Goal: Transaction & Acquisition: Purchase product/service

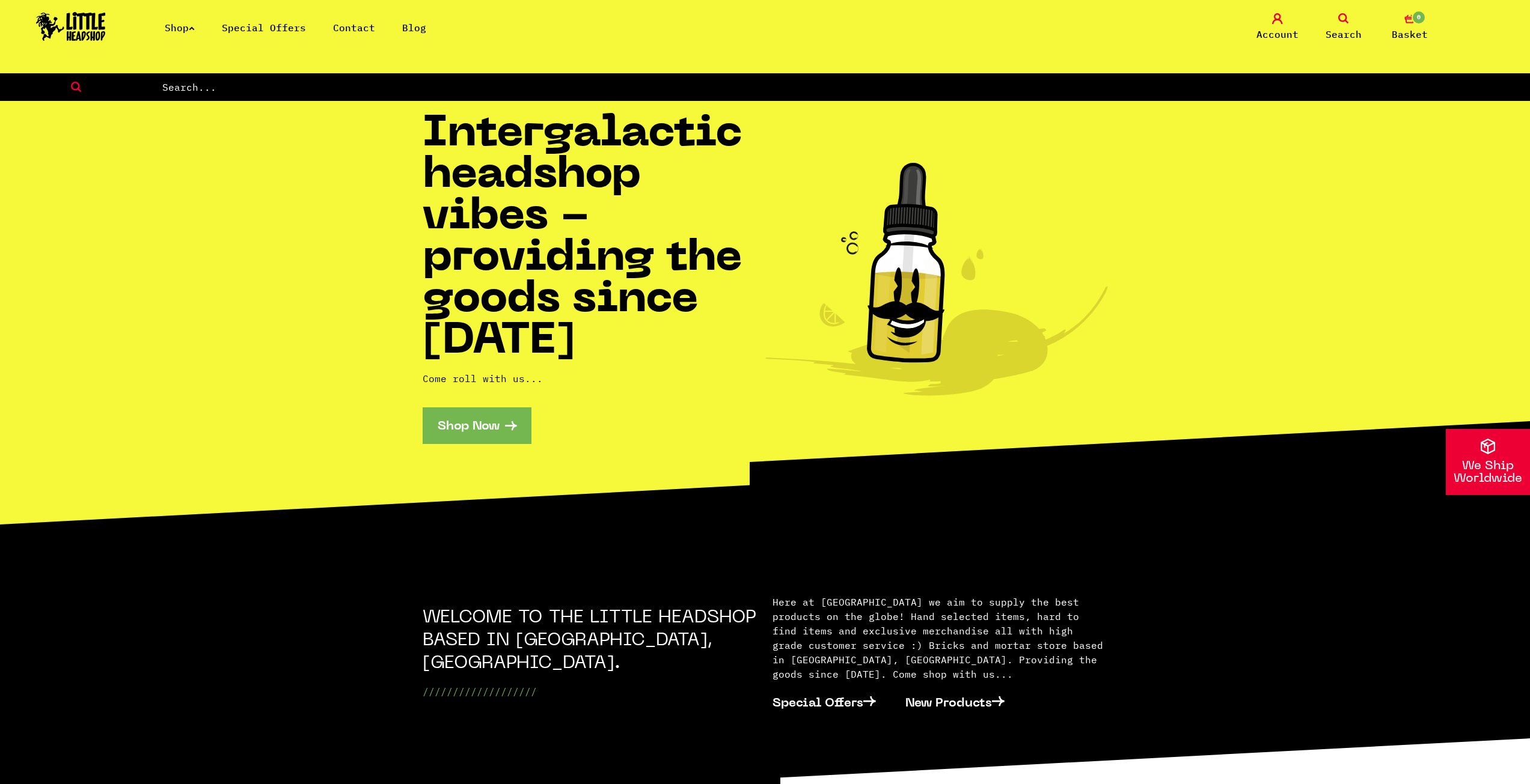
click at [383, 90] on input "text" at bounding box center [845, 87] width 1369 height 16
type input "puffco"
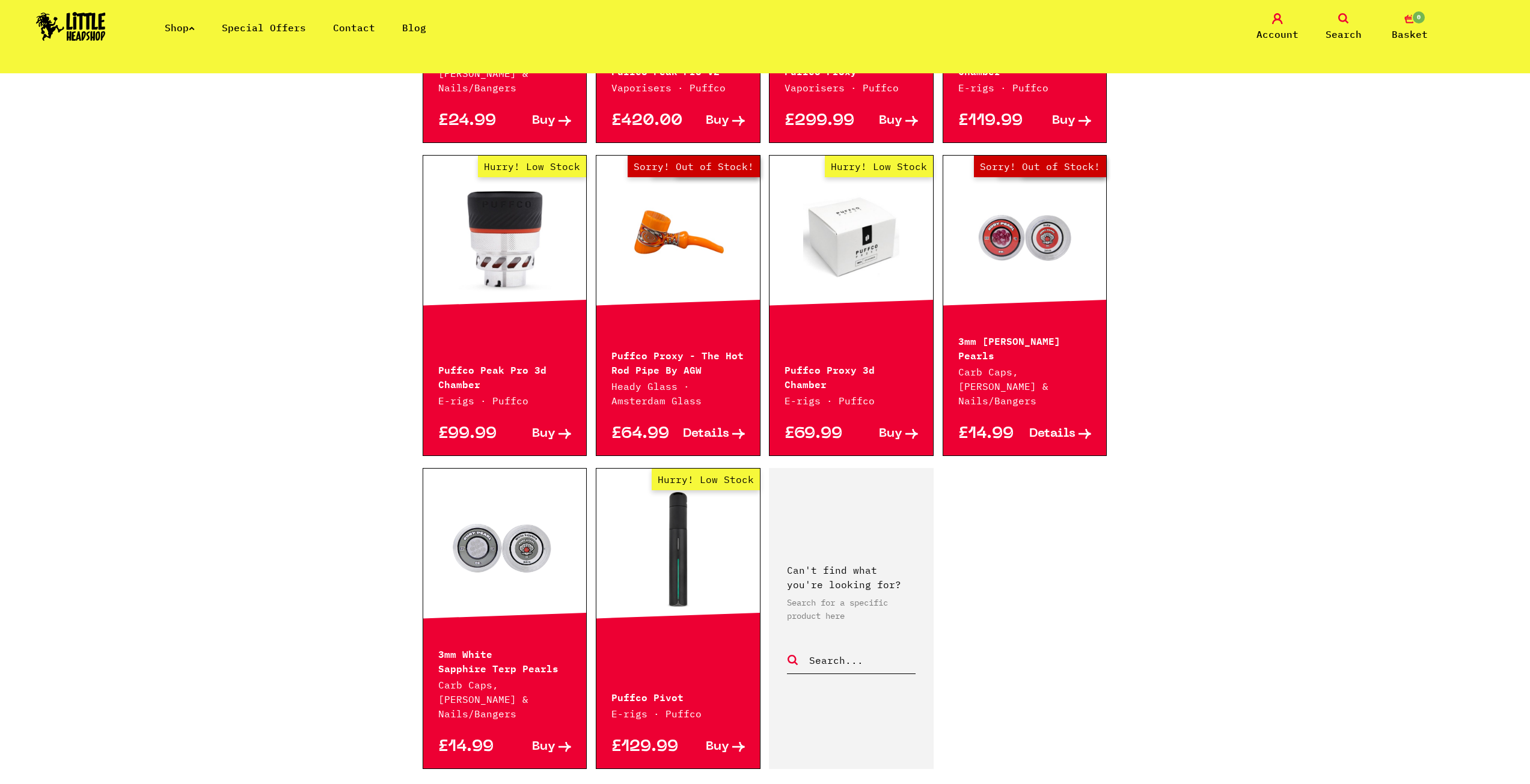
scroll to position [901, 0]
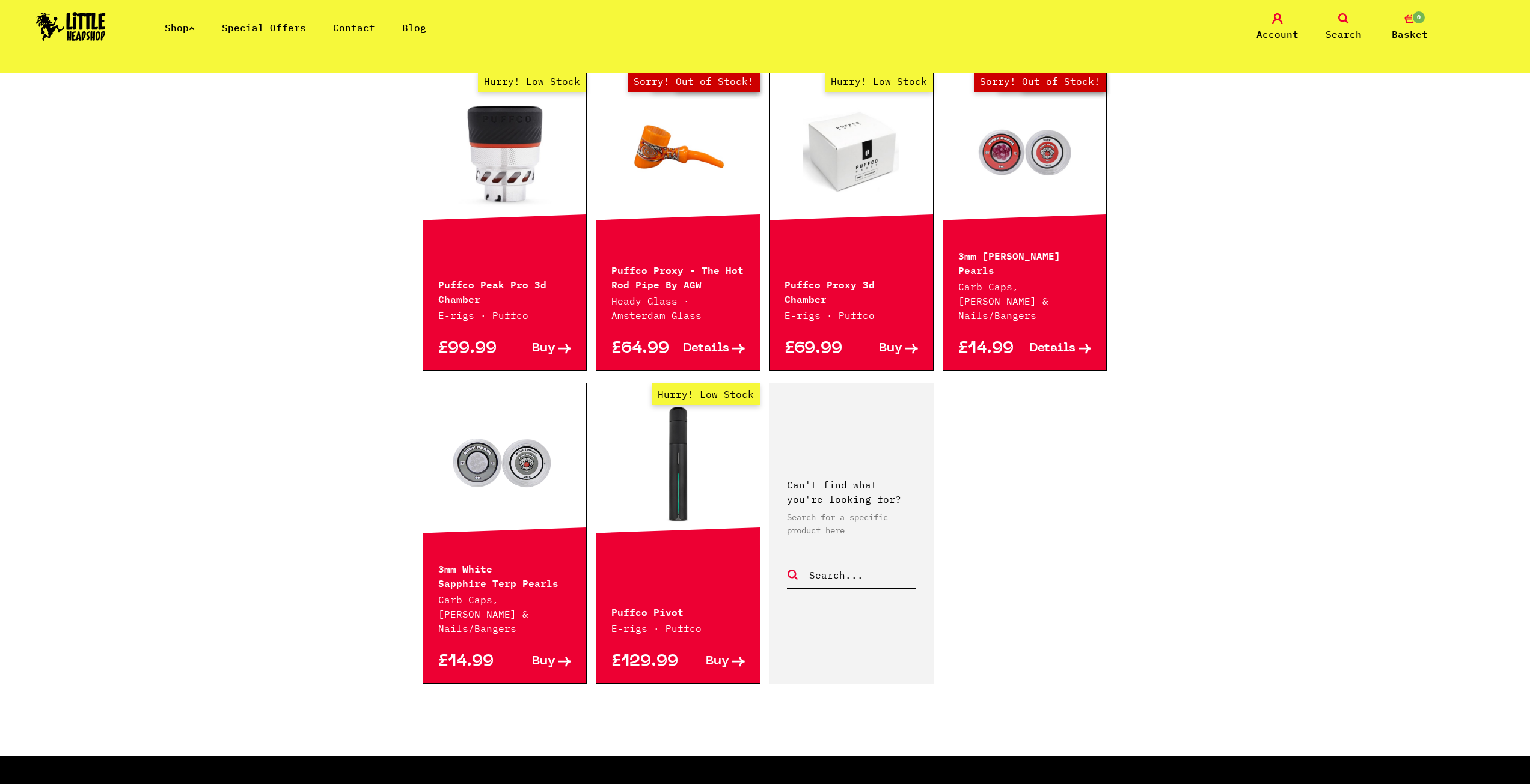
click at [682, 439] on link "Hurry! Low Stock" at bounding box center [677, 464] width 164 height 120
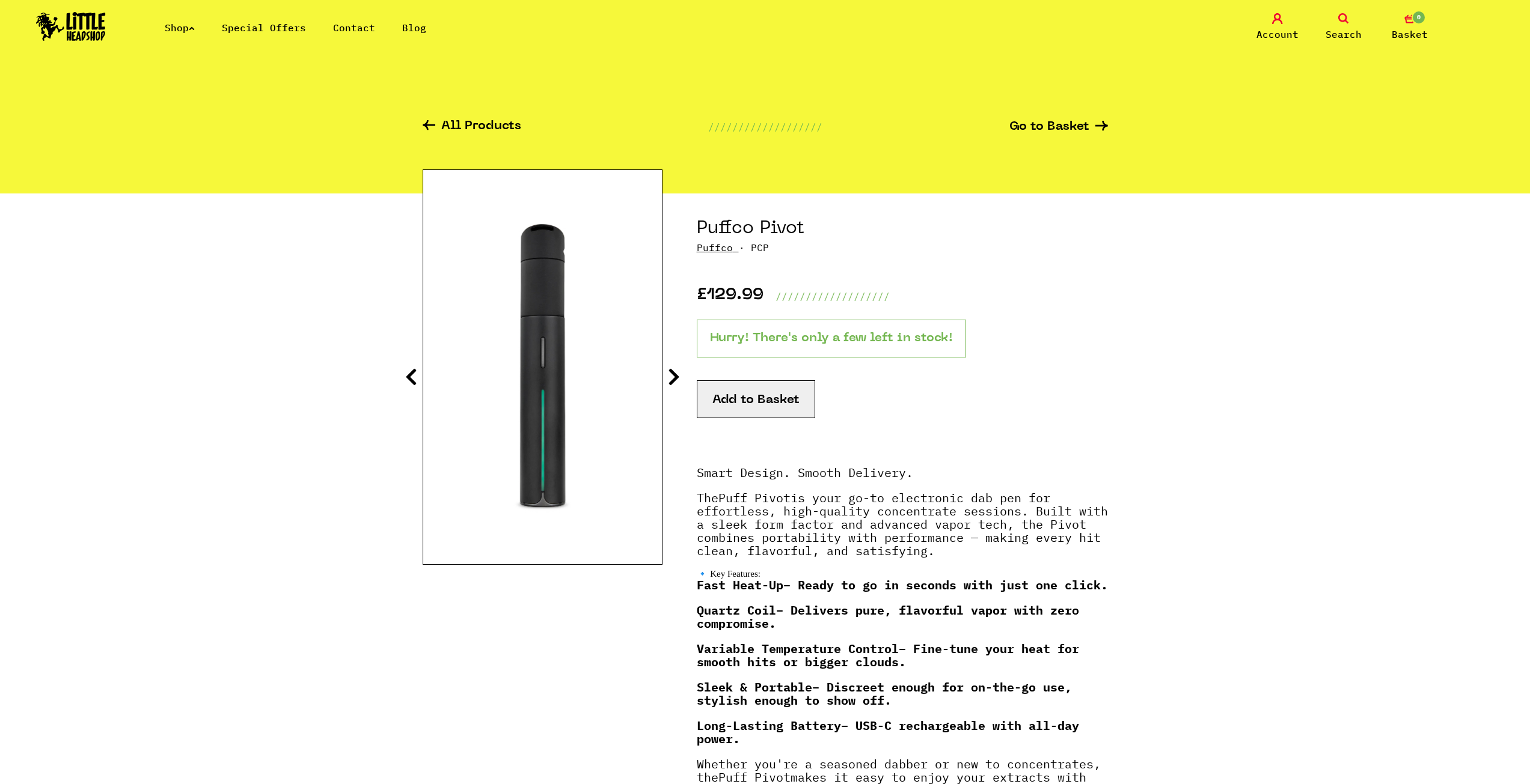
click at [736, 406] on button "Add to Basket" at bounding box center [756, 399] width 119 height 38
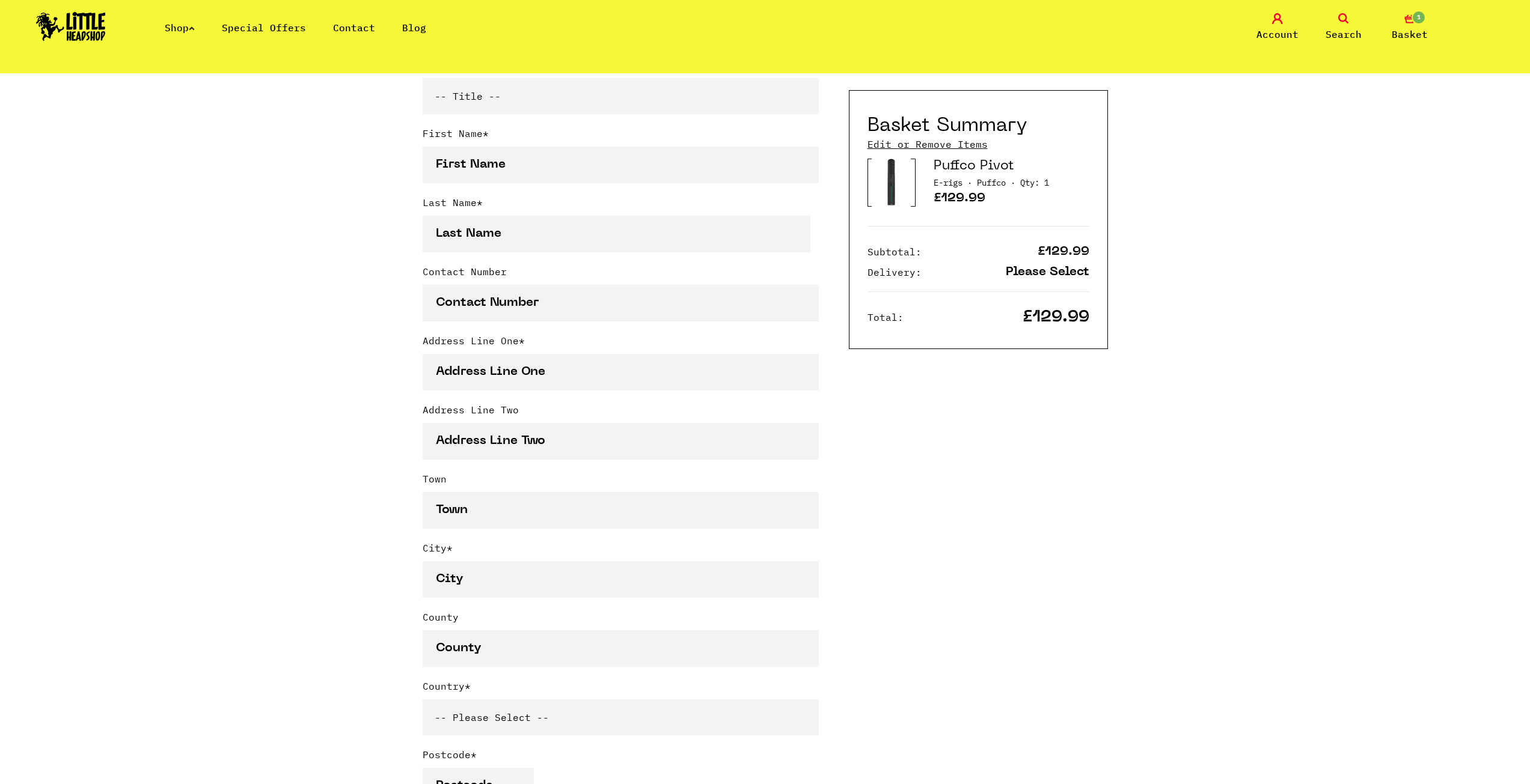
scroll to position [361, 0]
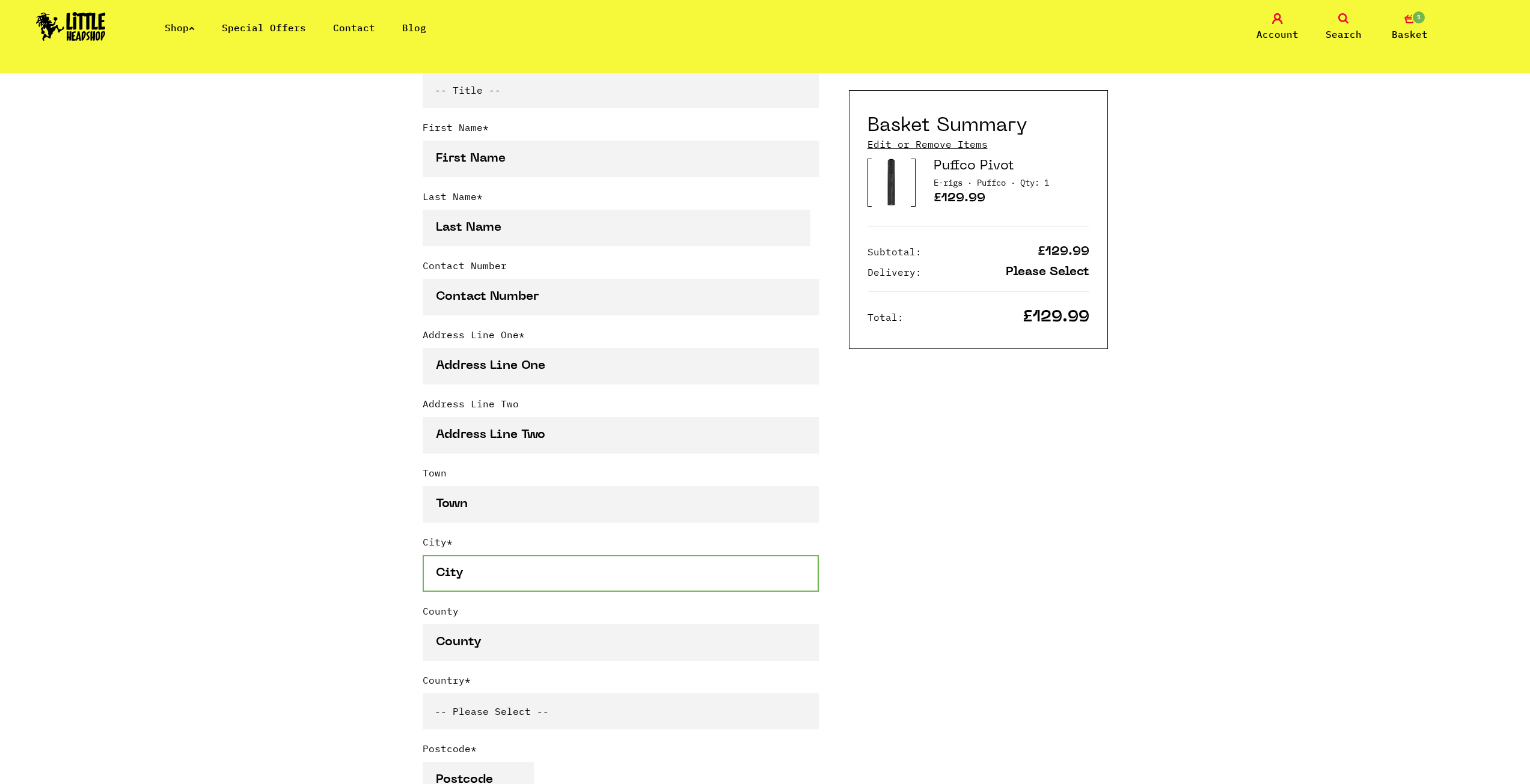
click at [497, 588] on input "City *" at bounding box center [620, 573] width 396 height 36
drag, startPoint x: 354, startPoint y: 532, endPoint x: 363, endPoint y: 532, distance: 9.0
click at [354, 532] on div "Continue shopping Your Basket /////////////////// Special Offers Coupon Code Ap…" at bounding box center [765, 671] width 1530 height 1916
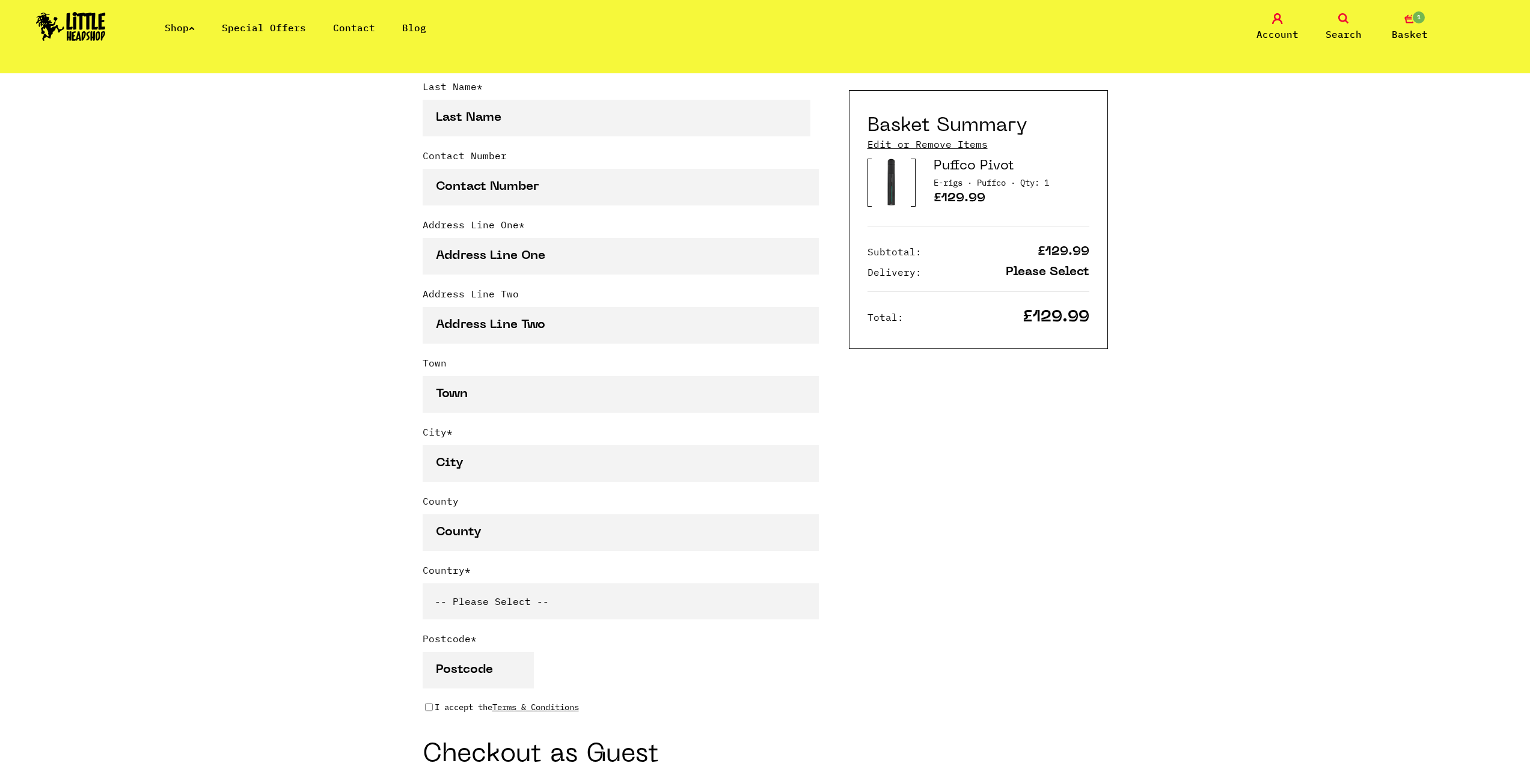
scroll to position [480, 0]
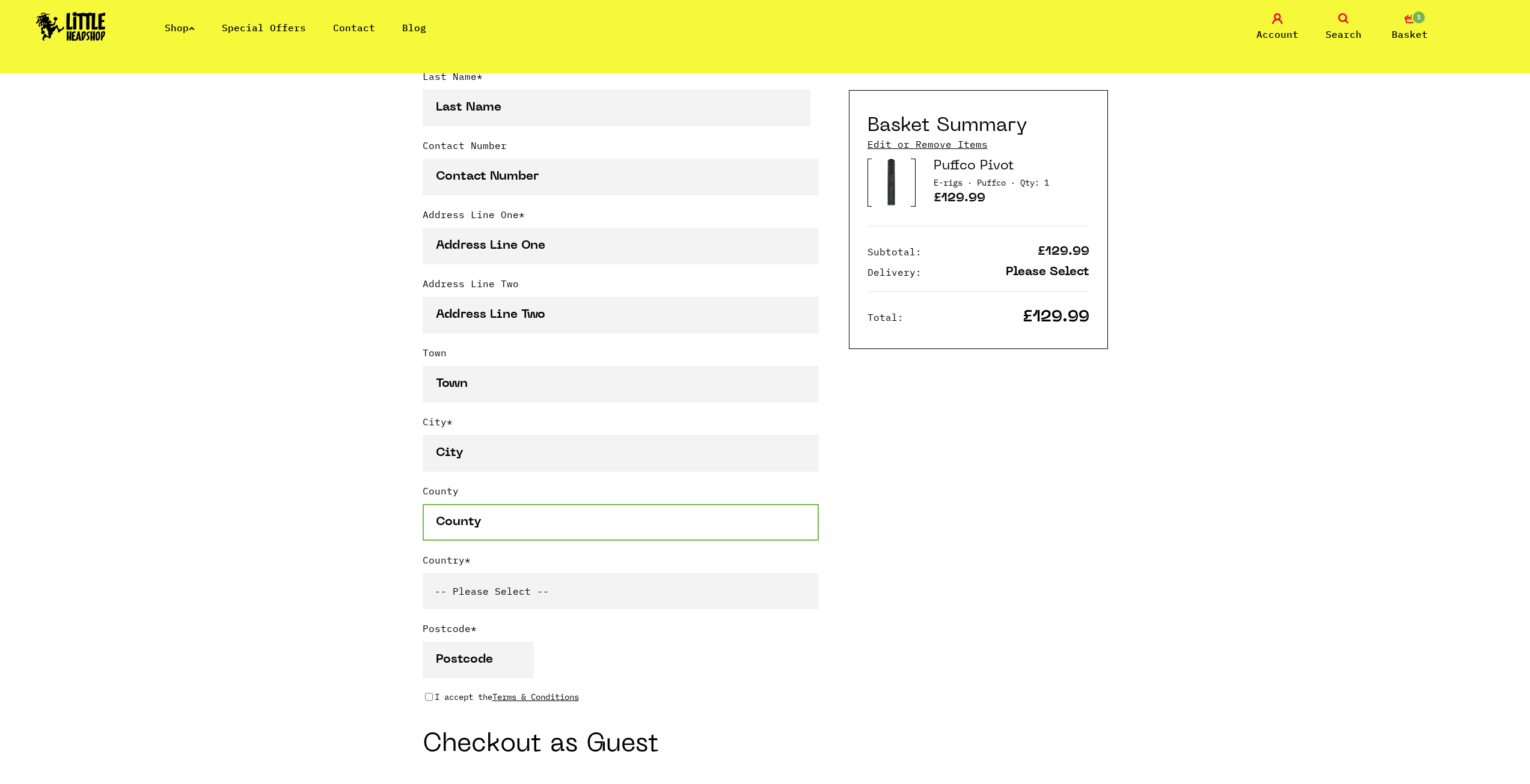
click at [505, 535] on input "County" at bounding box center [620, 522] width 396 height 36
click at [525, 590] on select "-- Please Select -- United Kingdom Sweden Spain Slovenia Romania Portugal Polan…" at bounding box center [620, 591] width 396 height 36
select select "368"
click at [422, 576] on select "-- Please Select -- United Kingdom Sweden Spain Slovenia Romania Portugal Polan…" at bounding box center [620, 591] width 396 height 36
click at [251, 335] on div "Continue shopping Your Basket /////////////////// Special Offers Coupon Code Ap…" at bounding box center [765, 550] width 1530 height 1916
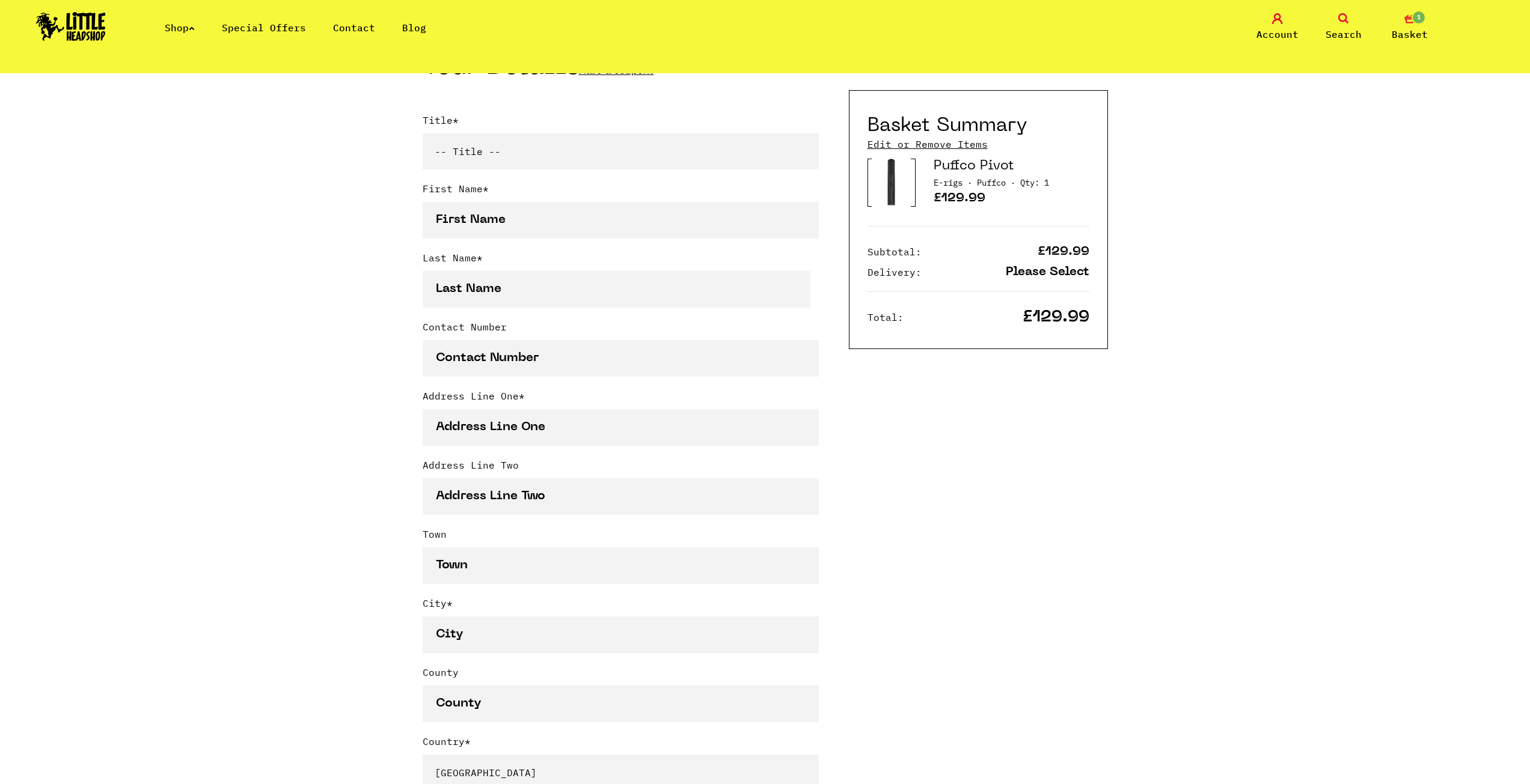
scroll to position [300, 0]
click at [520, 158] on select "-- Title -- Mr Mrs Ms Miss Dr Prof" at bounding box center [620, 150] width 396 height 36
select select "mr"
click at [422, 135] on select "-- Title -- Mr Mrs Ms Miss Dr Prof" at bounding box center [620, 150] width 396 height 36
click at [499, 226] on input "First Name *" at bounding box center [620, 219] width 396 height 36
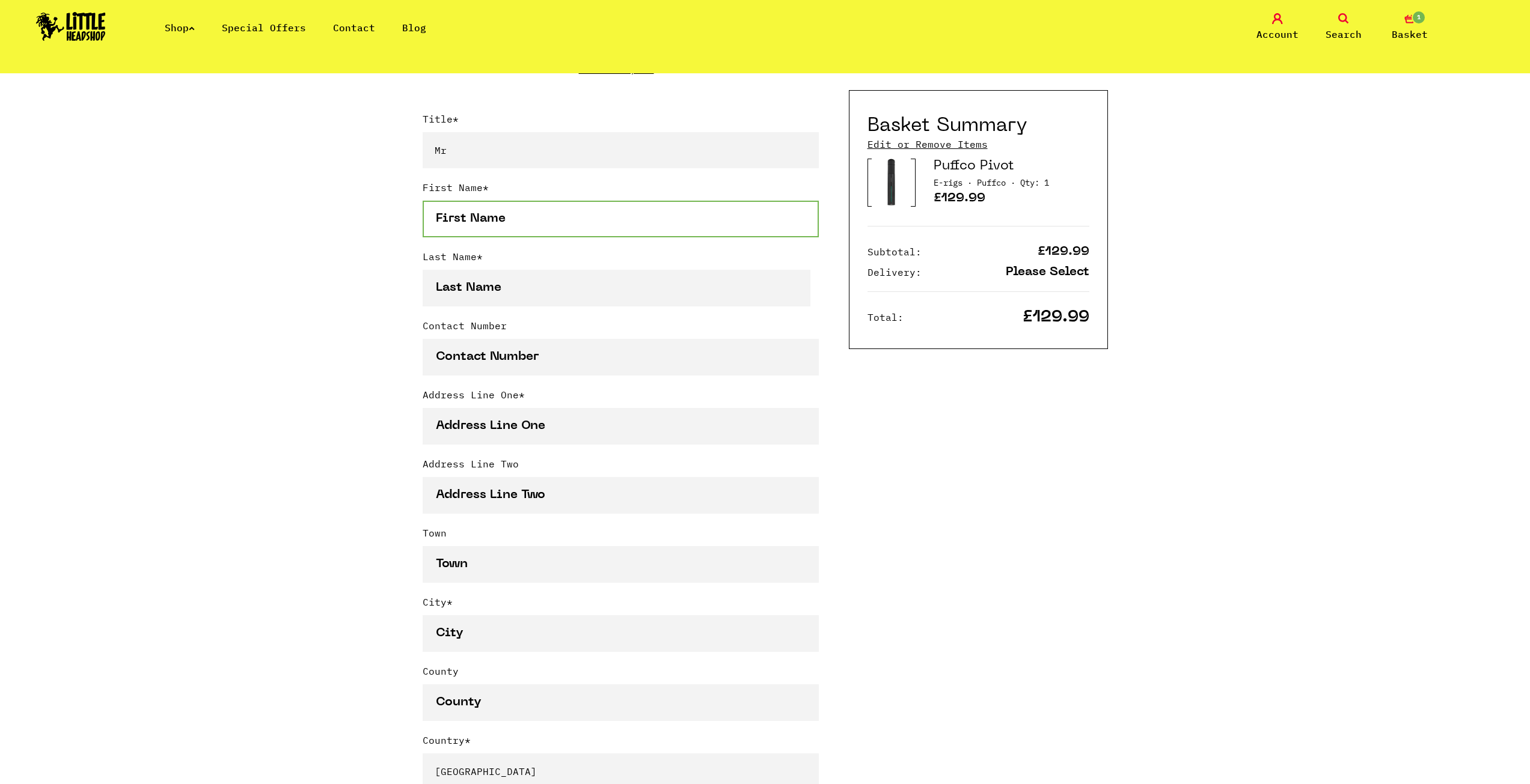
type input "lezan"
click at [520, 290] on input "Last Name *" at bounding box center [617, 288] width 388 height 36
type input "hagi"
click at [526, 368] on input "Contact Number" at bounding box center [620, 357] width 396 height 36
type input "009647505799999"
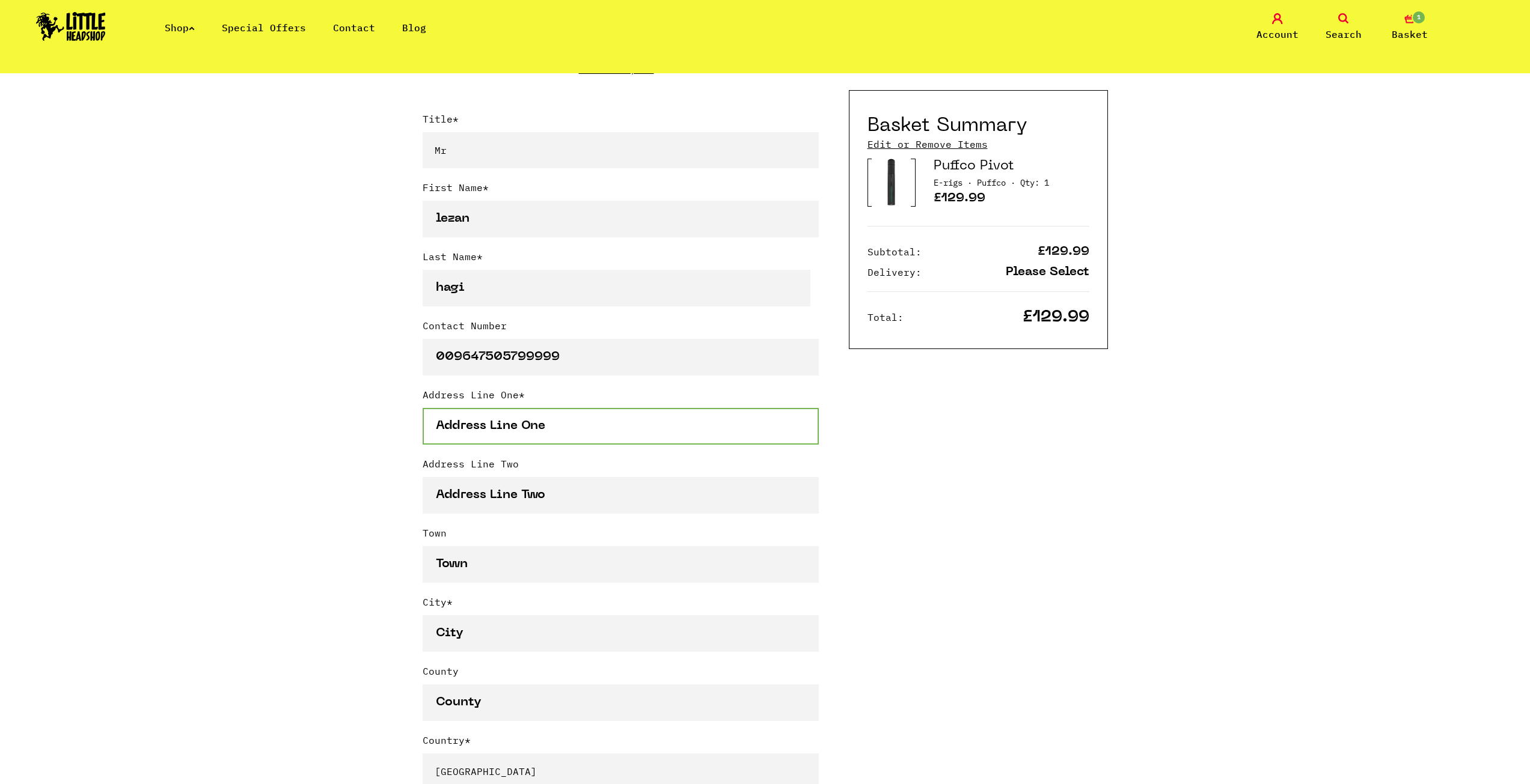
click at [577, 427] on input "Address Line One *" at bounding box center [620, 426] width 396 height 36
type input "eminke 12"
click at [394, 478] on div "Continue shopping Your Basket /////////////////// Special Offers Coupon Code Ap…" at bounding box center [765, 730] width 1530 height 1916
click at [483, 549] on input "Town" at bounding box center [620, 564] width 396 height 36
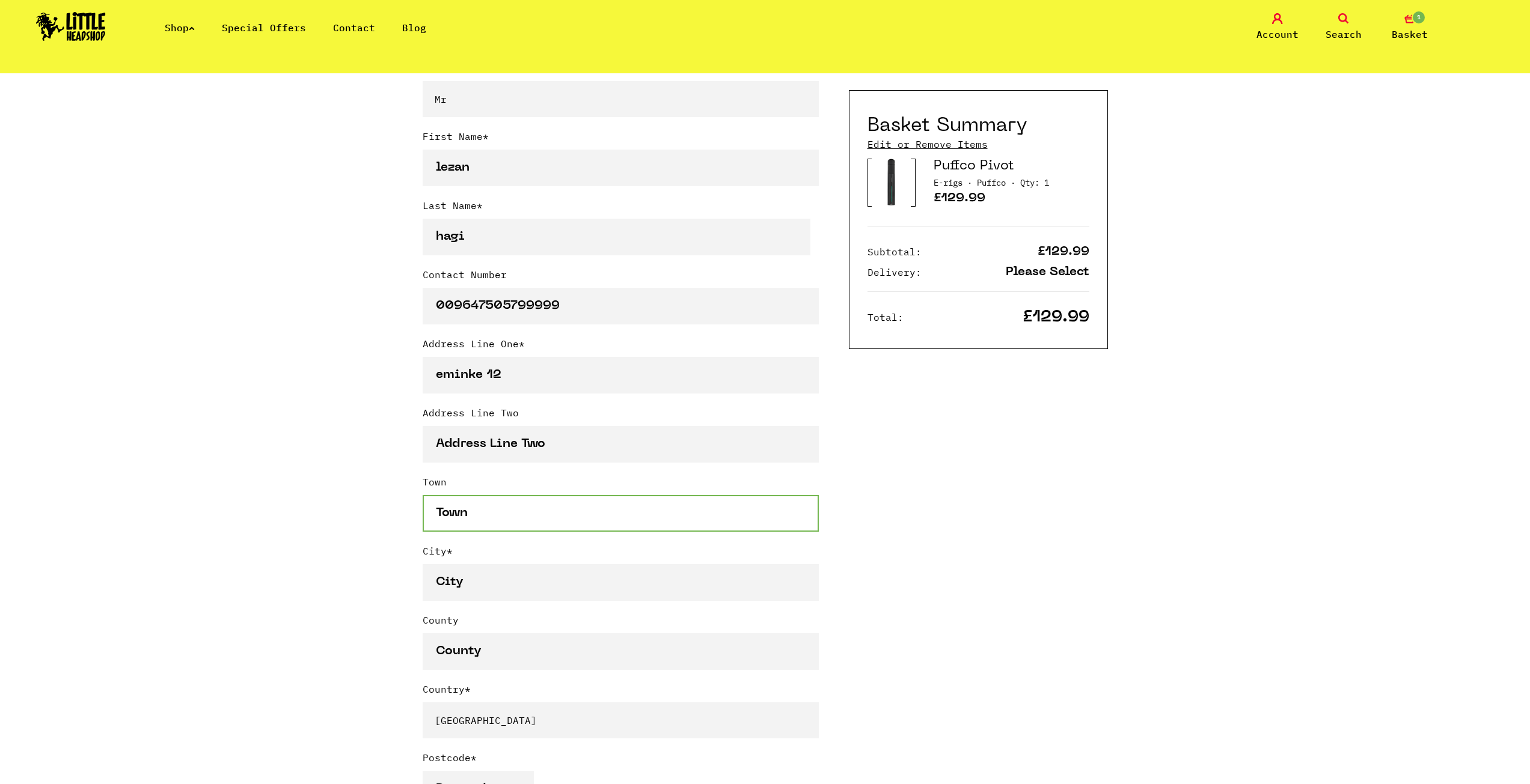
scroll to position [361, 0]
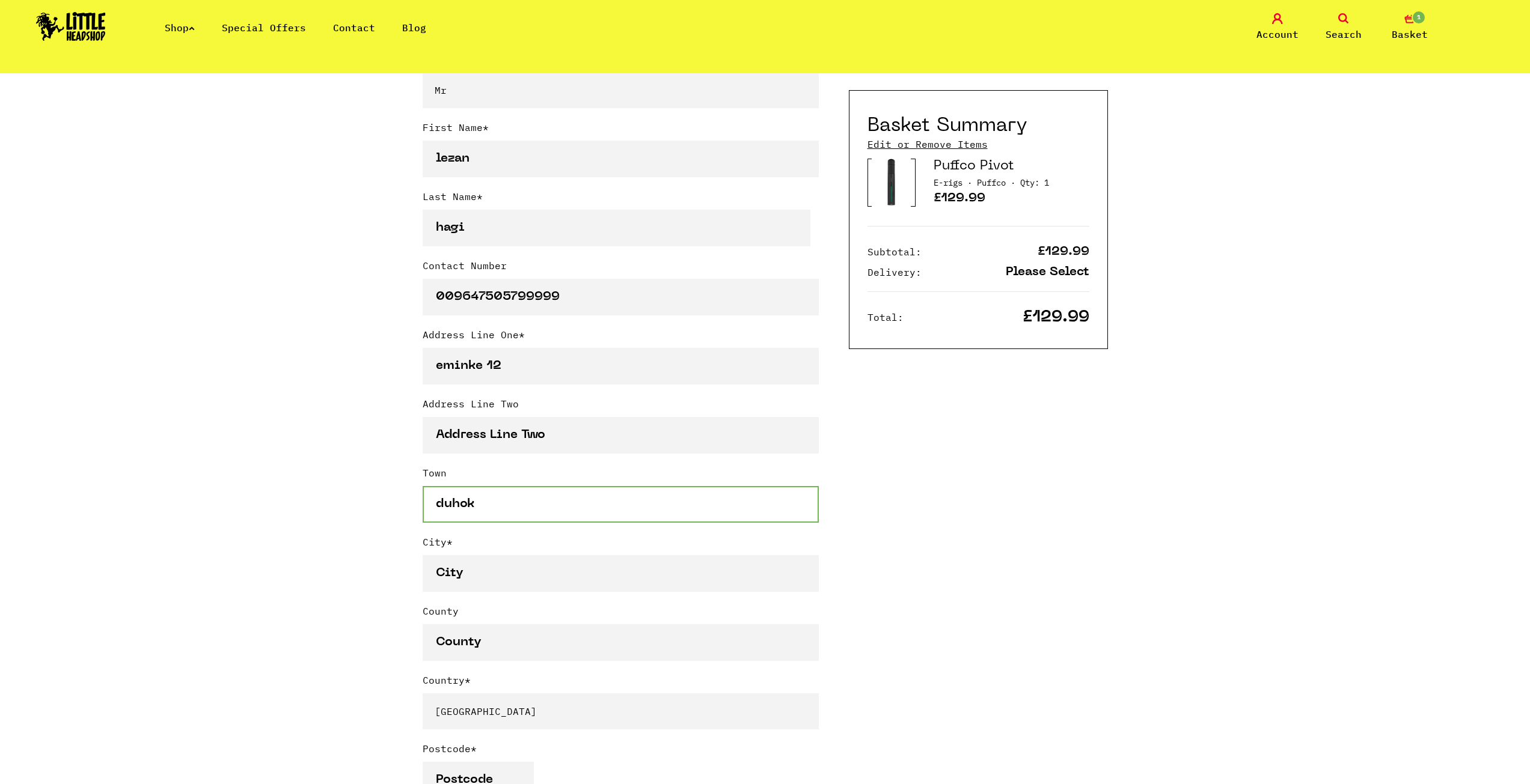
type input "duhok"
click at [464, 589] on input "City *" at bounding box center [620, 573] width 396 height 36
type input "duhok"
click at [493, 641] on input "County" at bounding box center [620, 642] width 396 height 36
type input "i"
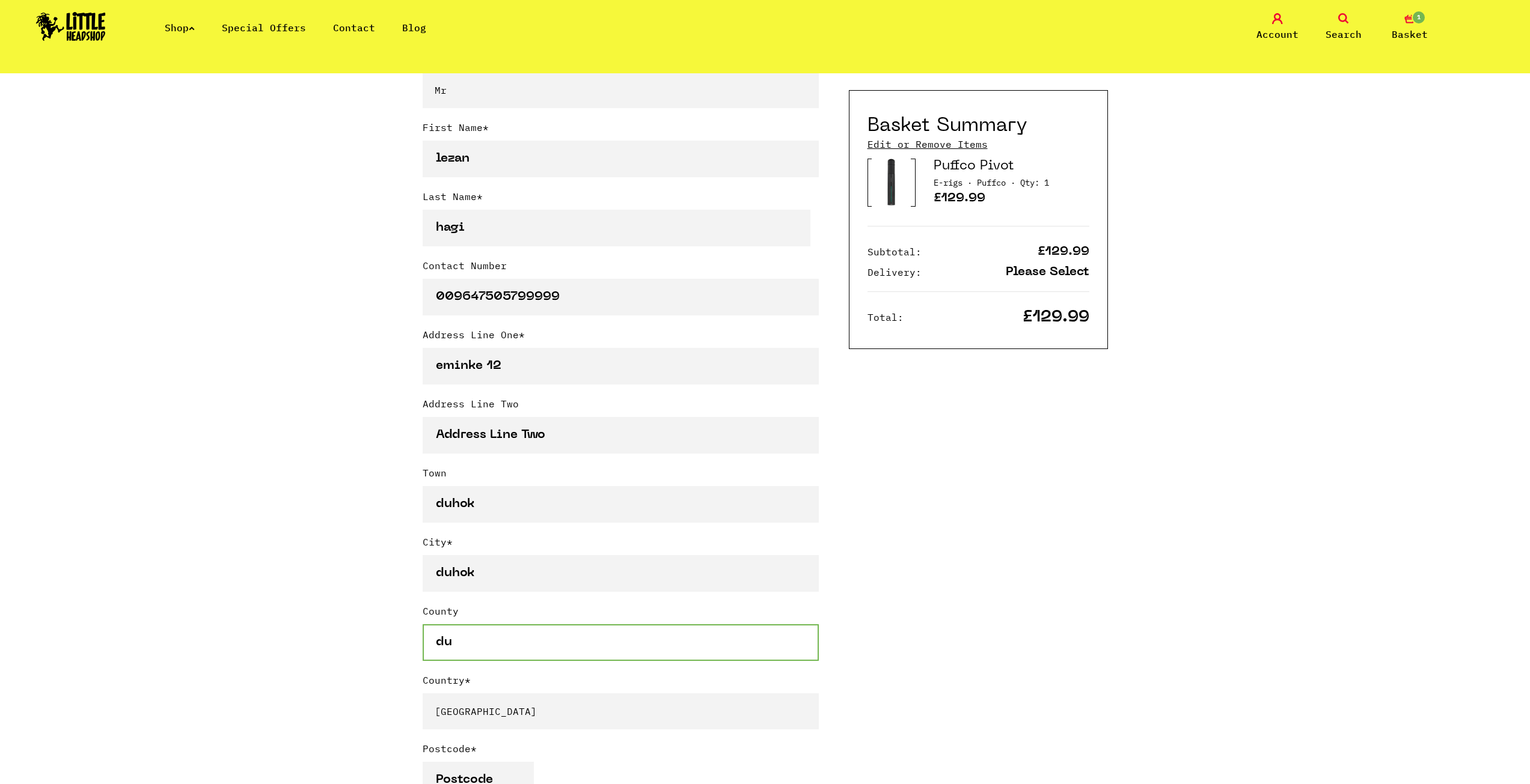
type input "d"
type input "k"
type input "duhok"
click at [350, 682] on div "Continue shopping Your Basket /////////////////// Special Offers Coupon Code Ap…" at bounding box center [765, 671] width 1530 height 1916
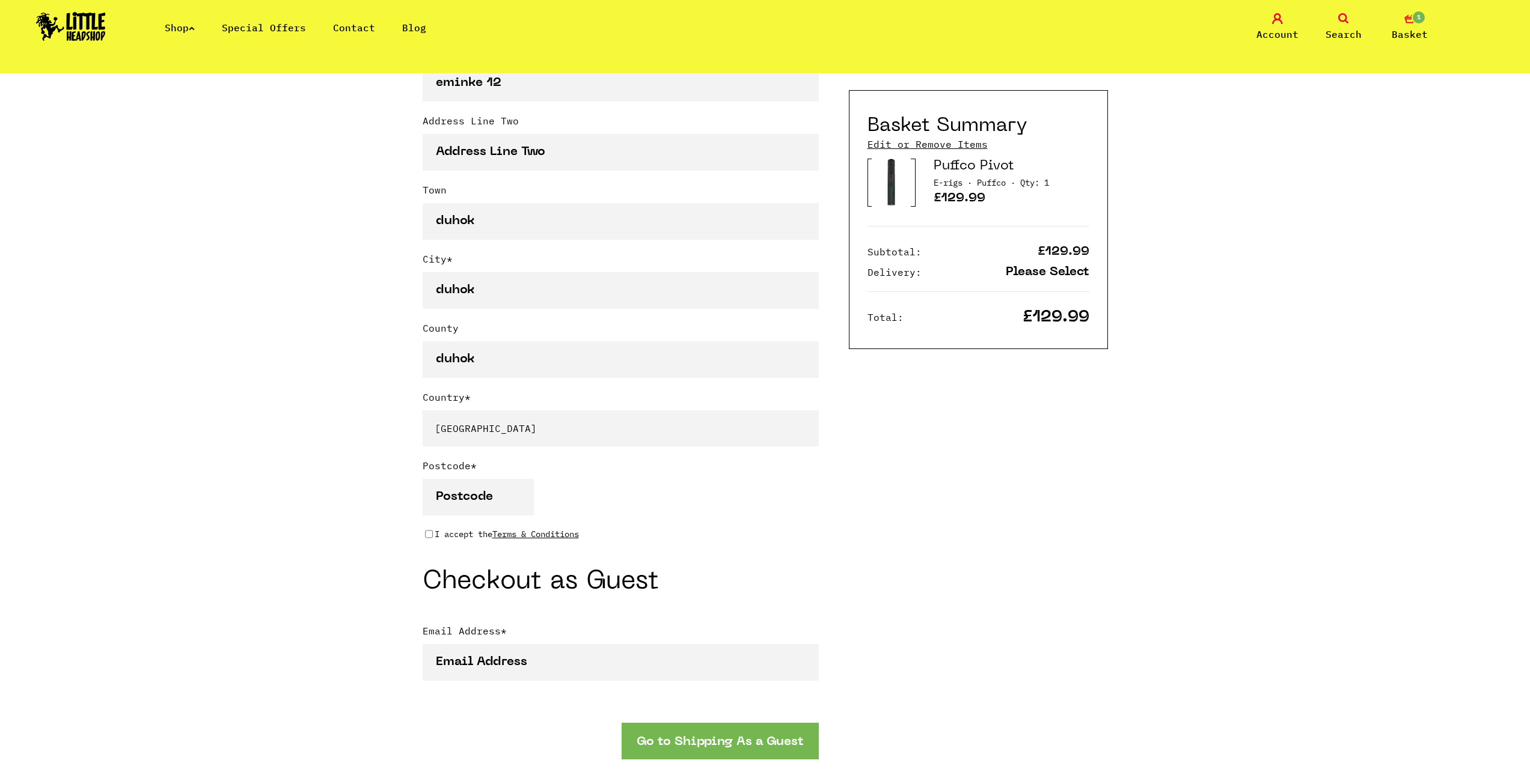
scroll to position [661, 0]
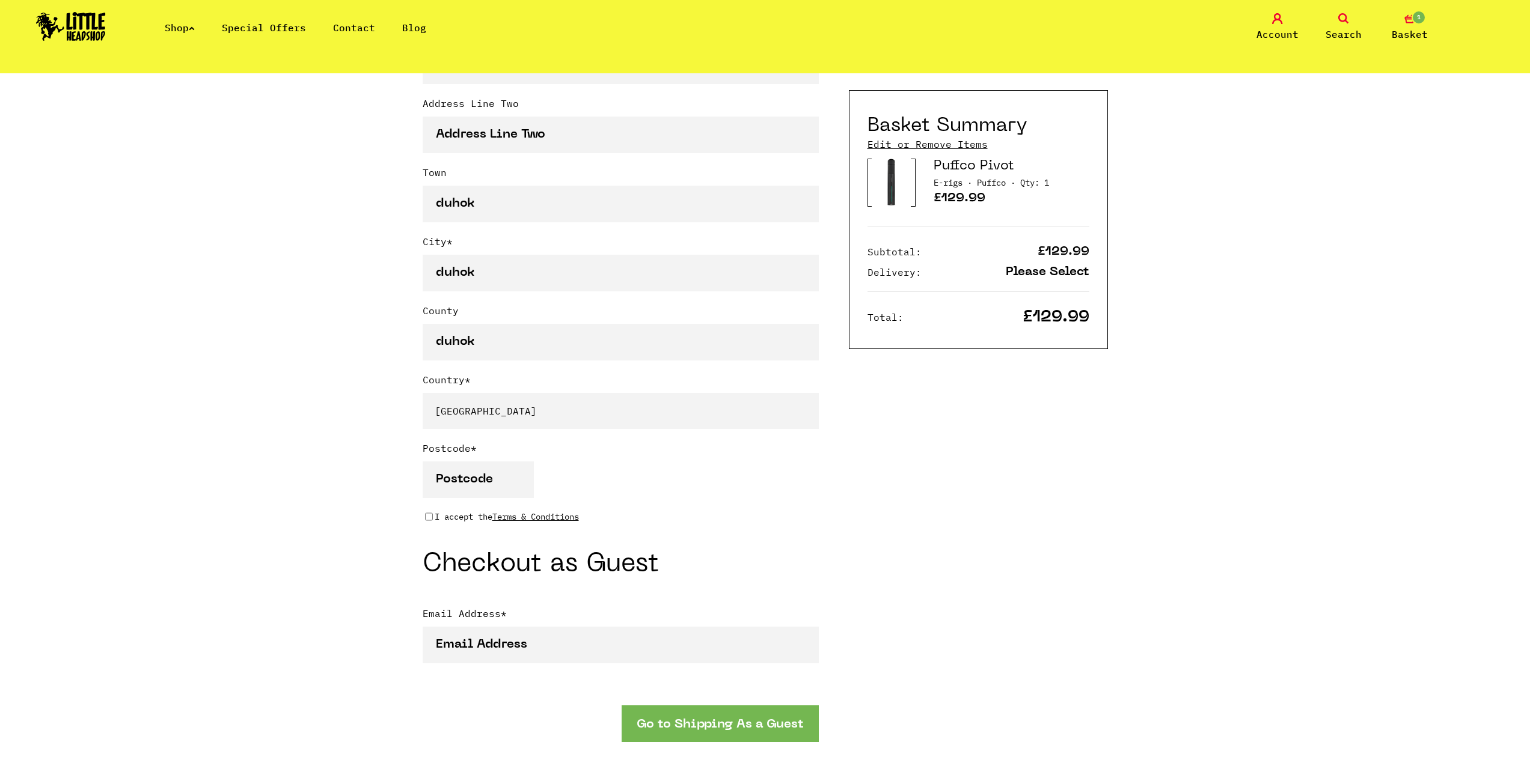
drag, startPoint x: 471, startPoint y: 463, endPoint x: 471, endPoint y: 480, distance: 17.0
click at [471, 464] on div "Postcode *" at bounding box center [620, 476] width 396 height 69
click at [471, 480] on input "Postcode *" at bounding box center [478, 479] width 111 height 36
type input "42001"
click at [284, 490] on div "Continue shopping Your Basket /////////////////// Special Offers Coupon Code Ap…" at bounding box center [765, 370] width 1530 height 1916
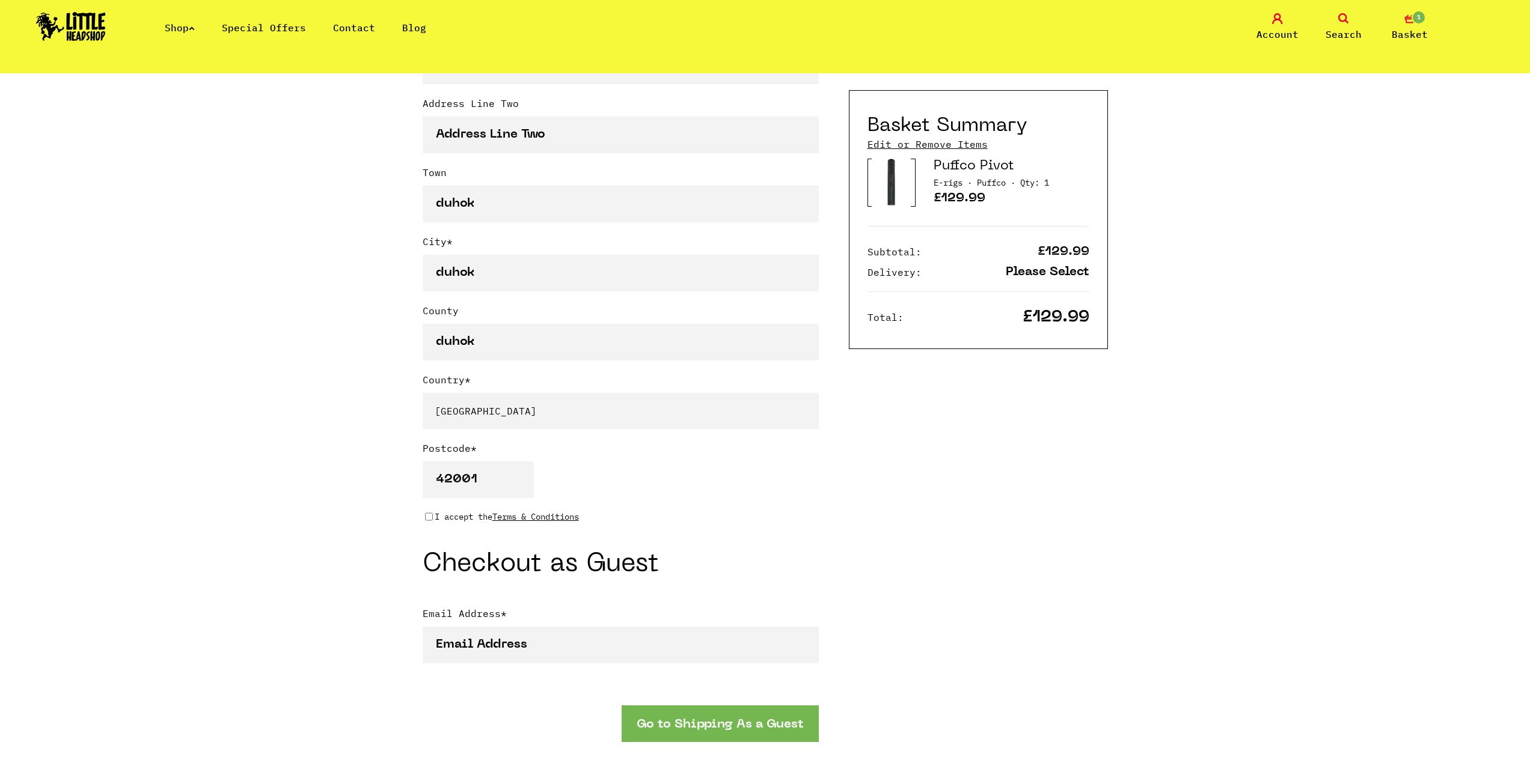
click at [433, 518] on div "I accept the Terms & Conditions" at bounding box center [620, 517] width 396 height 13
click at [428, 519] on input "I accept the Terms & Conditions" at bounding box center [429, 517] width 8 height 10
checkbox input "true"
drag, startPoint x: 548, startPoint y: 667, endPoint x: 548, endPoint y: 655, distance: 12.0
click at [547, 667] on div "Email Address *" at bounding box center [620, 641] width 396 height 69
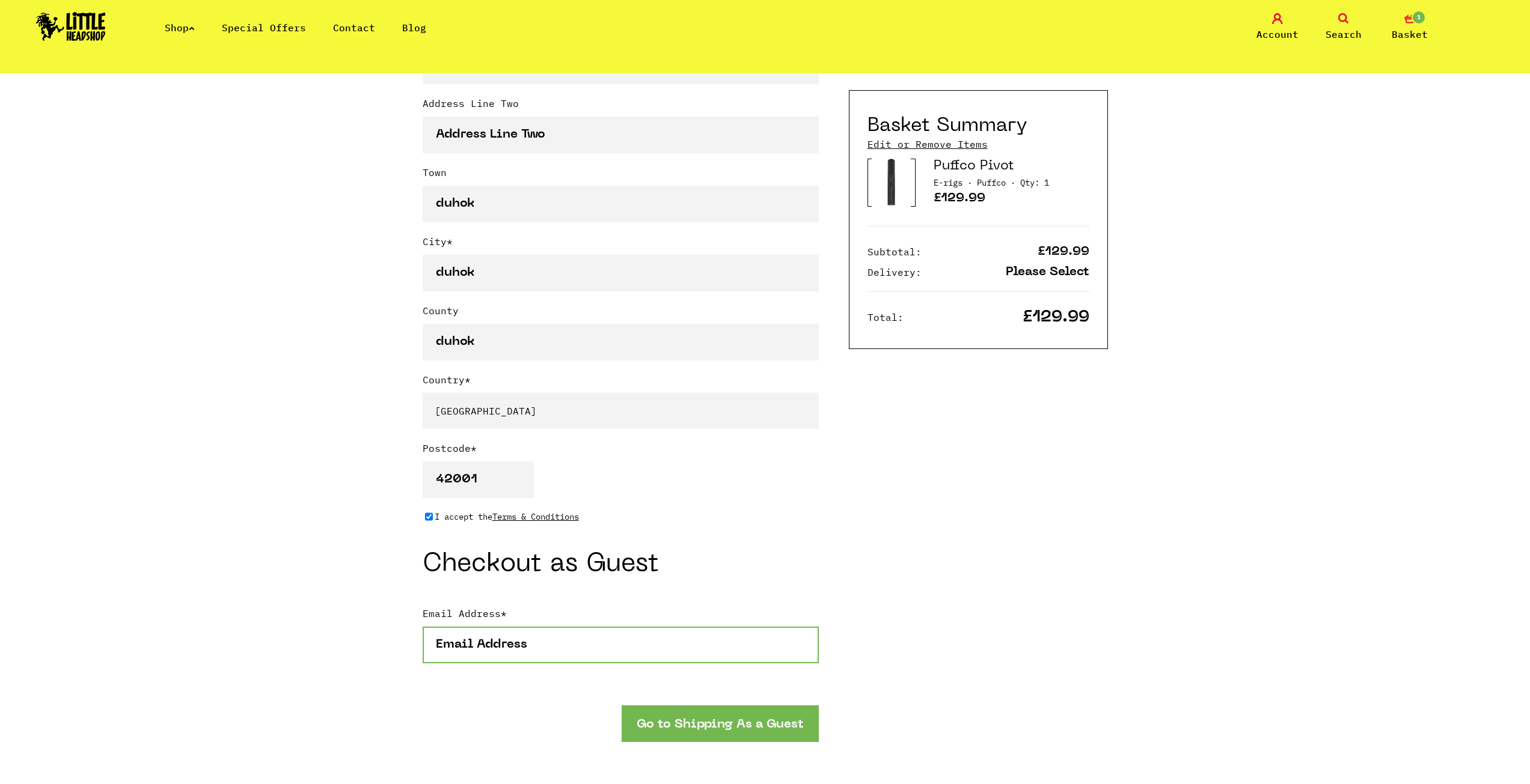
click at [548, 653] on input "Email Address *" at bounding box center [620, 645] width 396 height 36
type input "p"
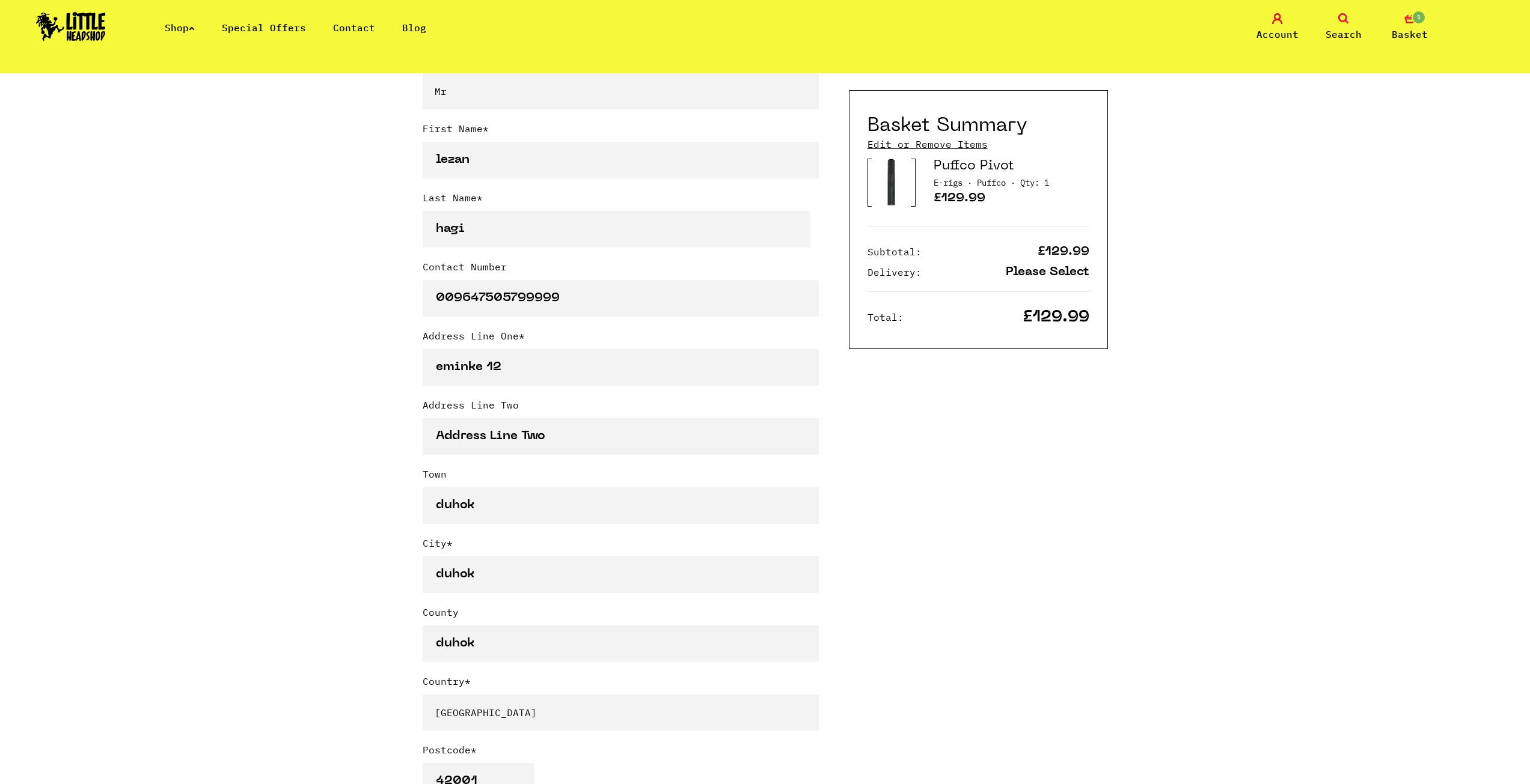
scroll to position [120, 0]
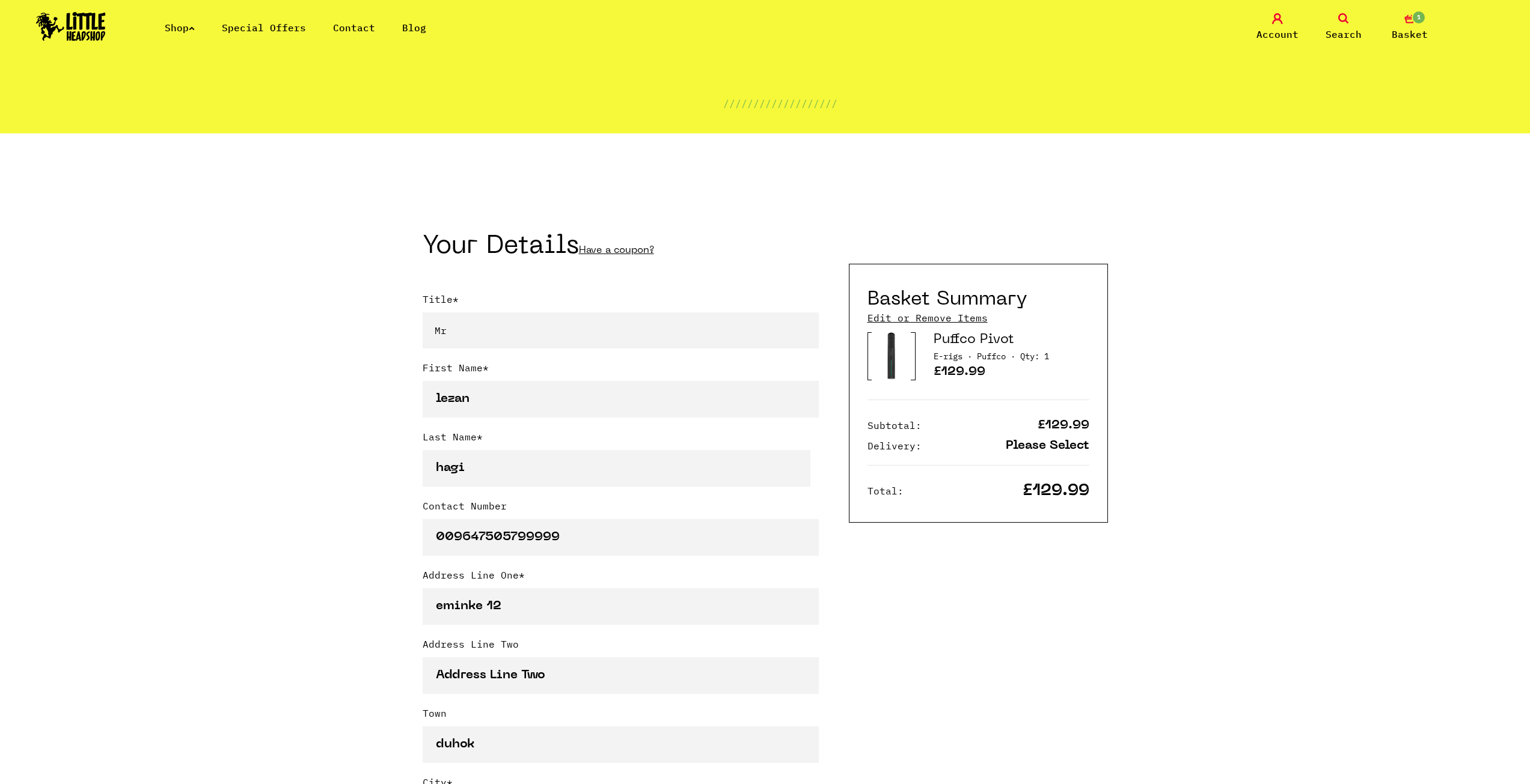
type input "paper21plane@gmail.com"
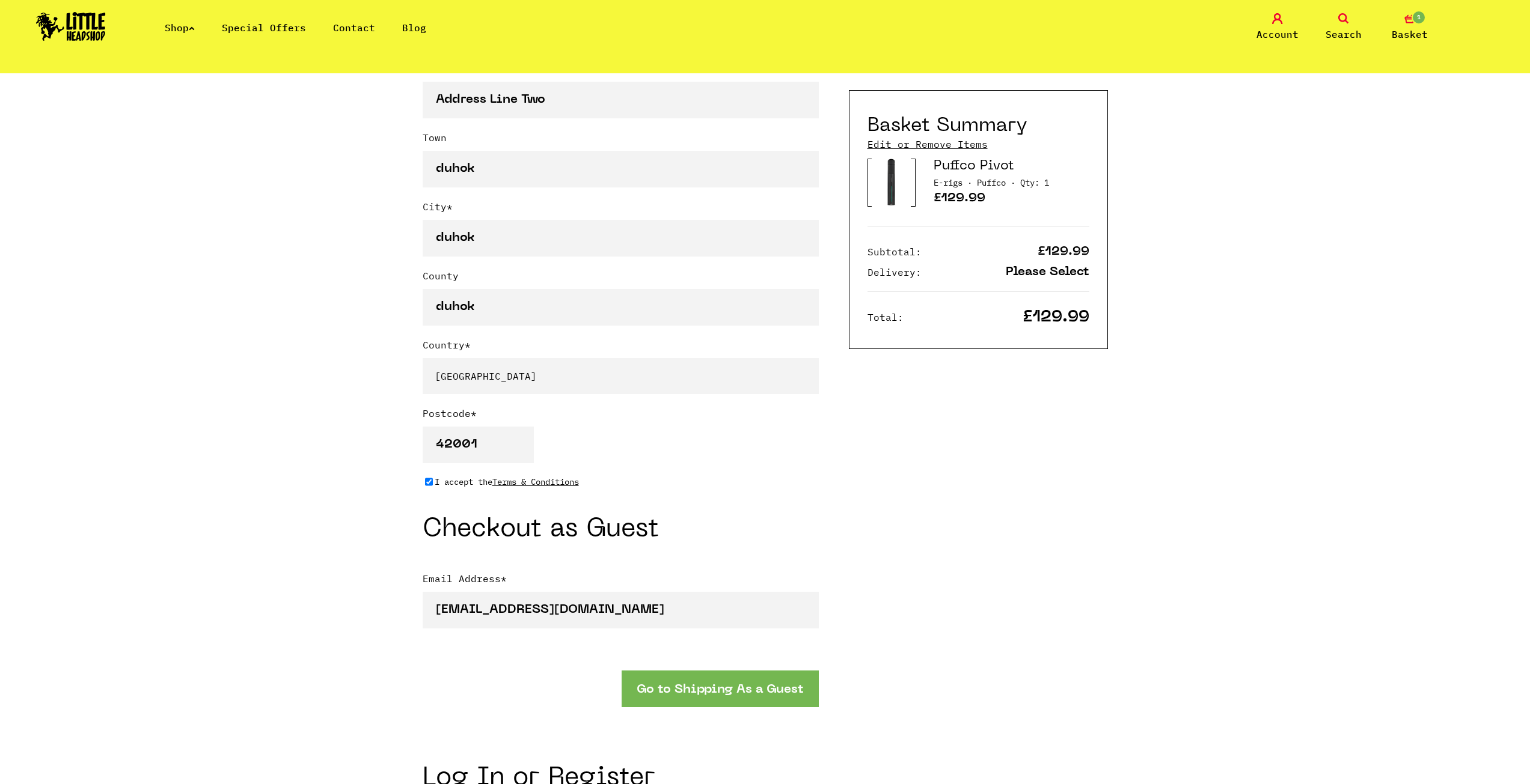
scroll to position [781, 0]
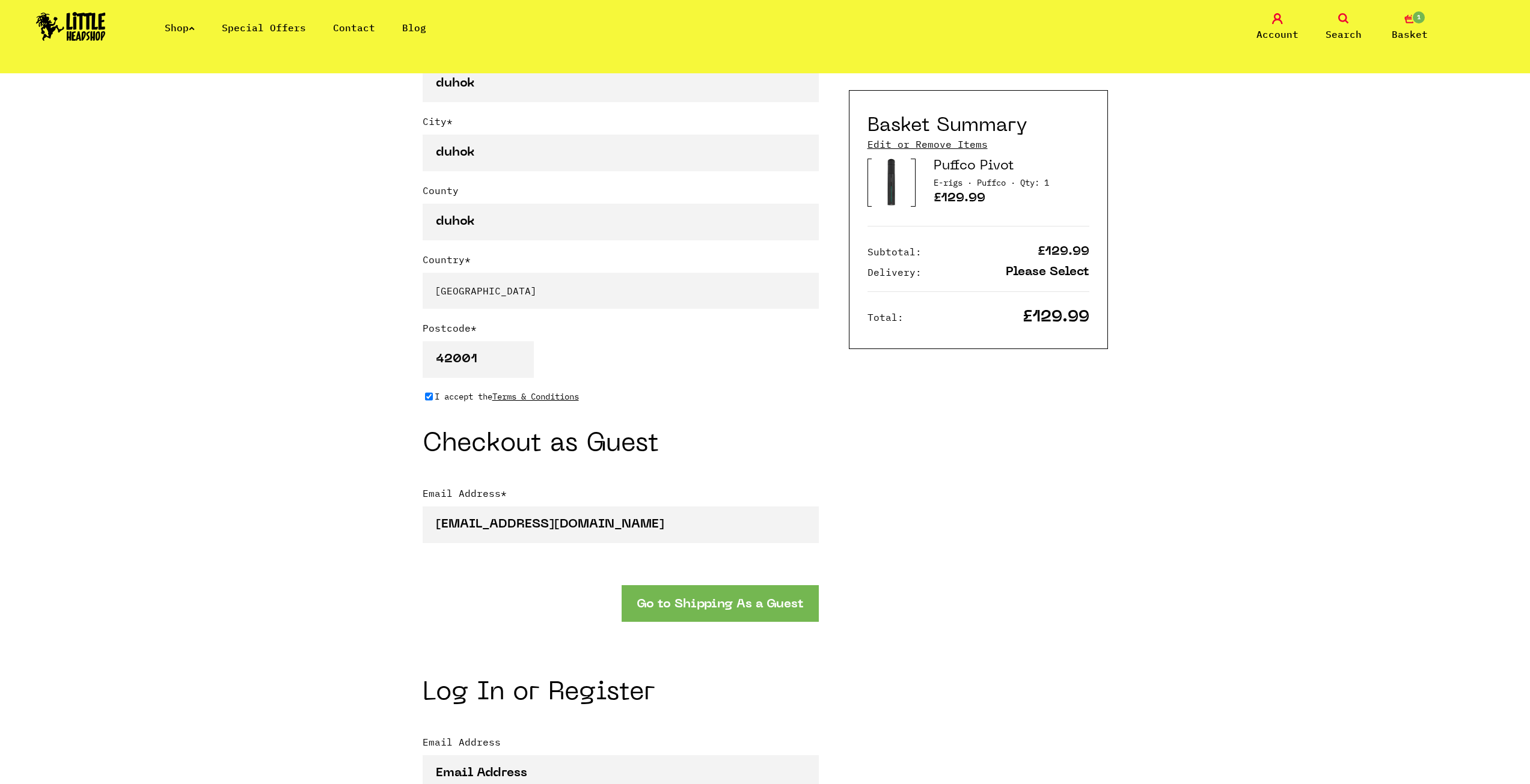
click at [735, 610] on button "Go to Shipping As a Guest" at bounding box center [720, 603] width 197 height 36
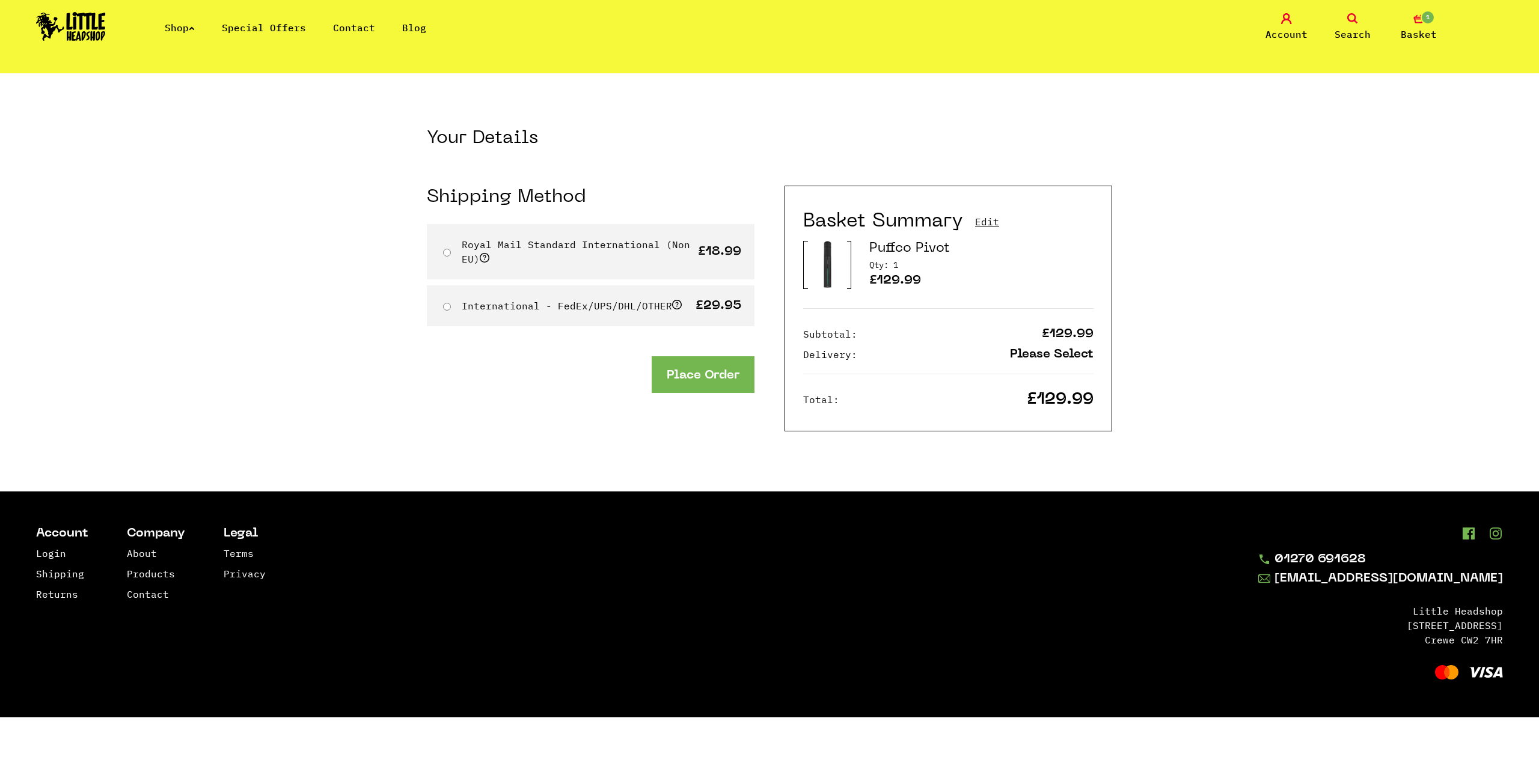
click at [593, 246] on label "Royal Mail Standard International (Non EU)" at bounding box center [576, 252] width 229 height 27
click at [451, 249] on input "Royal Mail Standard International (Non EU)" at bounding box center [447, 252] width 8 height 8
radio input "true"
click at [713, 379] on button "Place Order" at bounding box center [703, 374] width 103 height 36
